Goal: Information Seeking & Learning: Learn about a topic

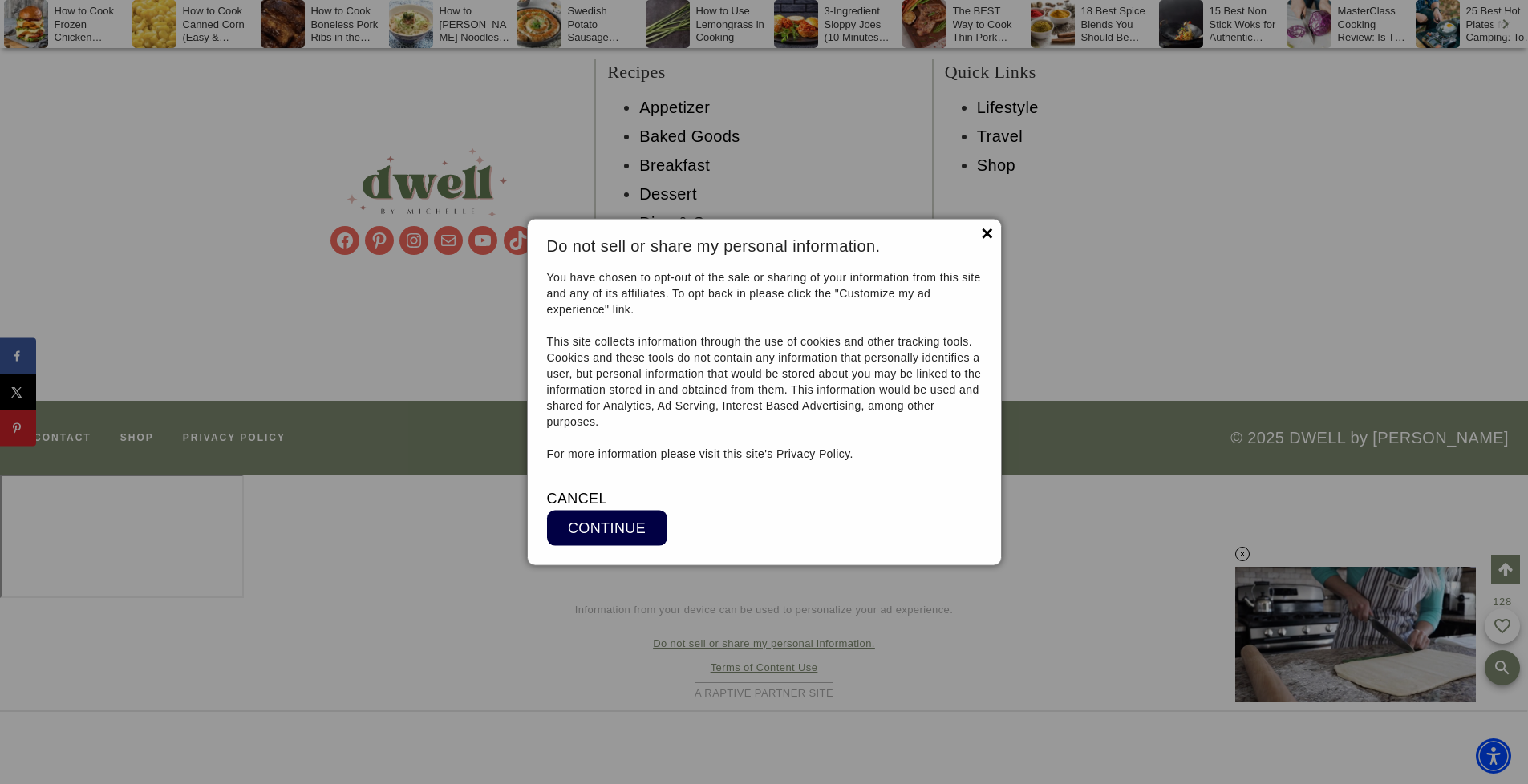
scroll to position [18037, 0]
